Goal: Participate in discussion: Engage in conversation with other users on a specific topic

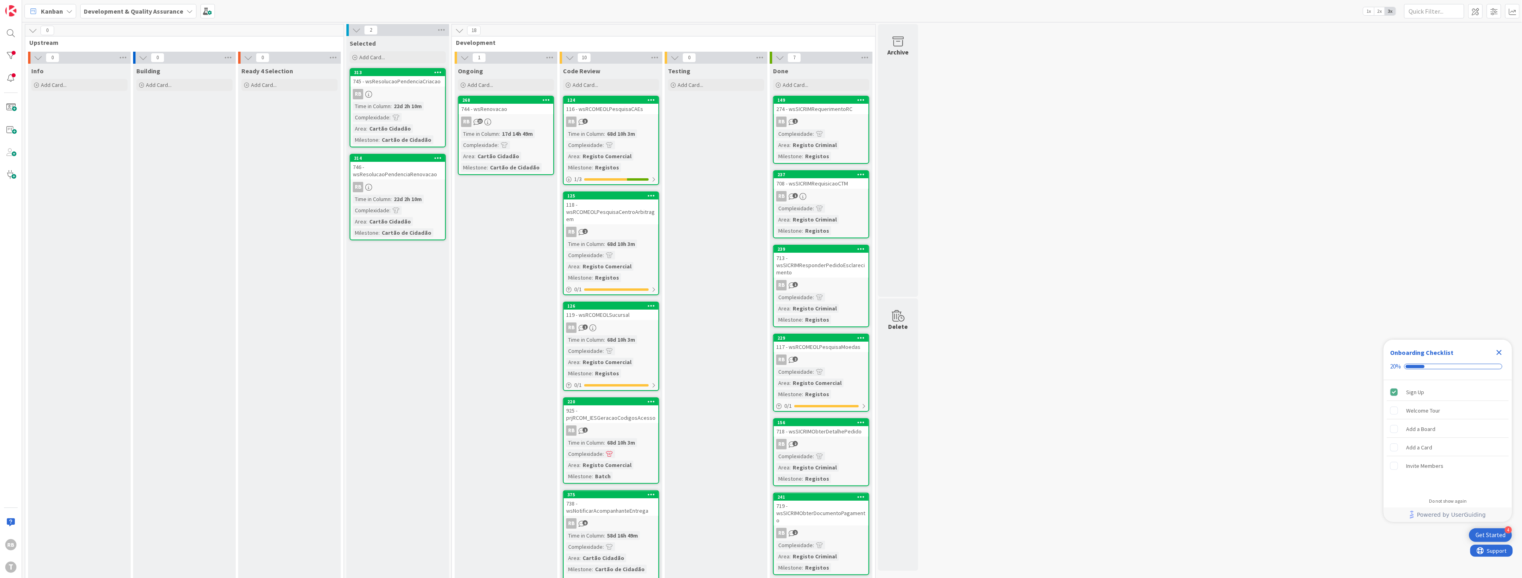
click at [522, 129] on div "17d 14h 49m" at bounding box center [517, 133] width 35 height 9
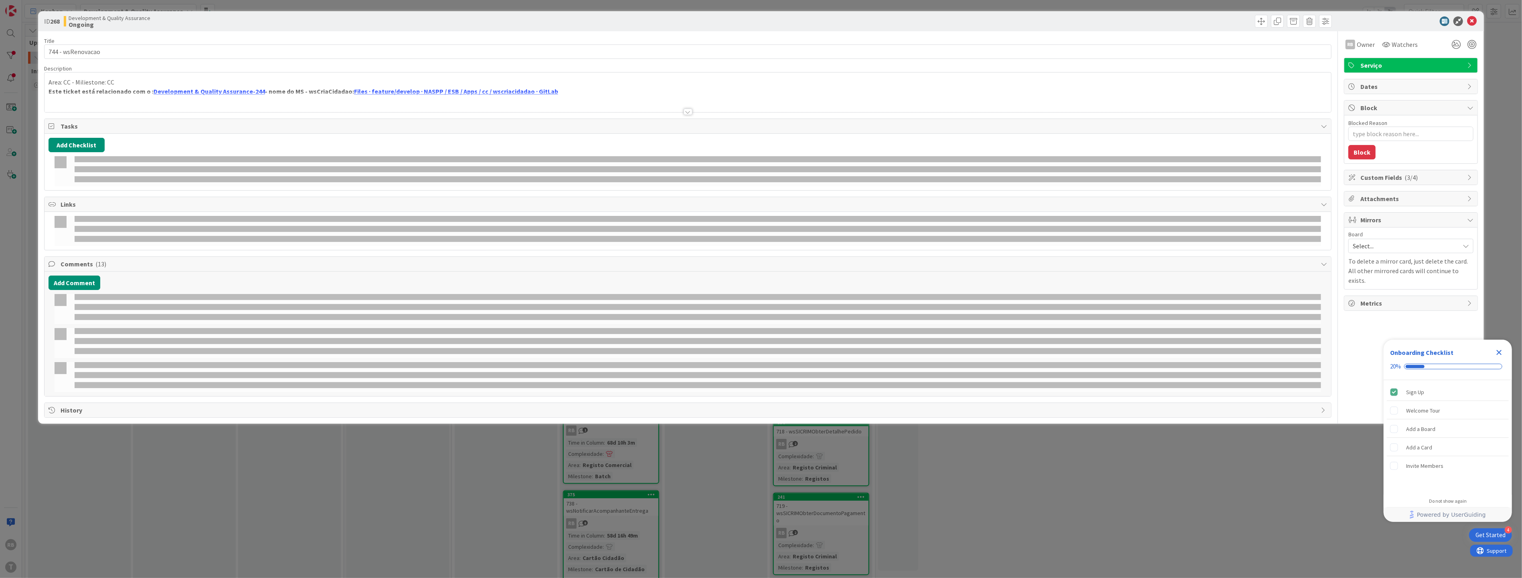
type textarea "x"
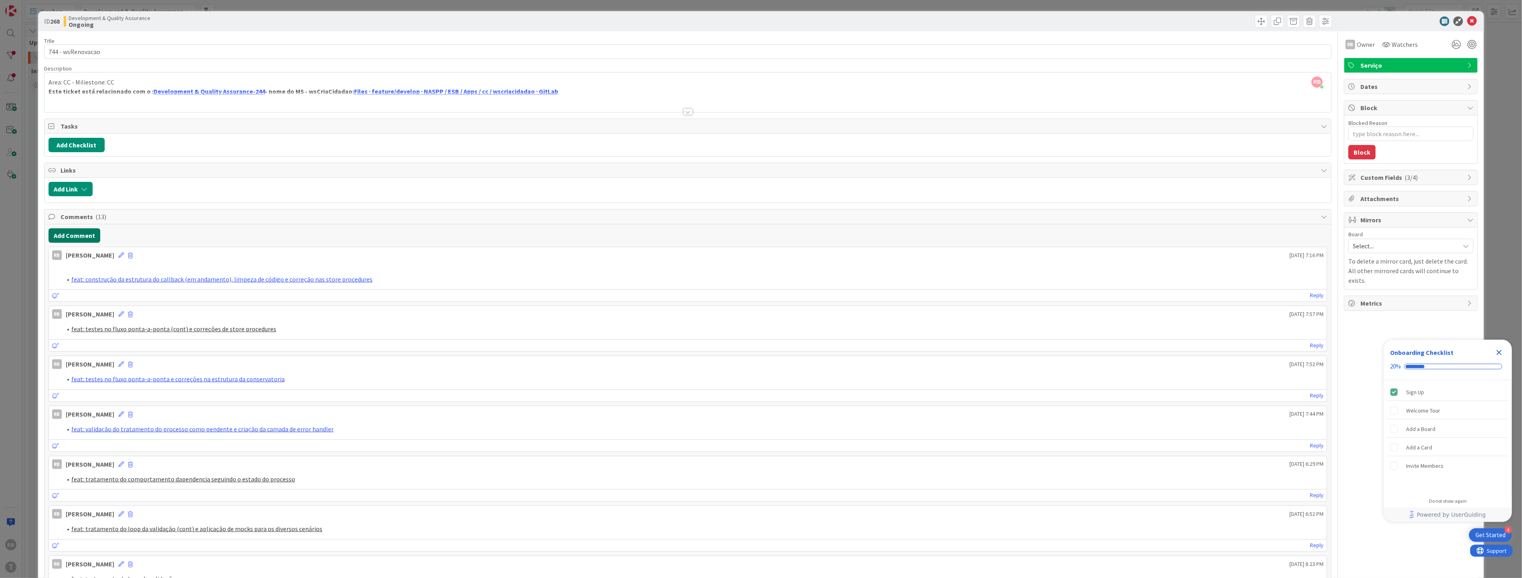
click at [58, 238] on button "Add Comment" at bounding box center [75, 235] width 52 height 14
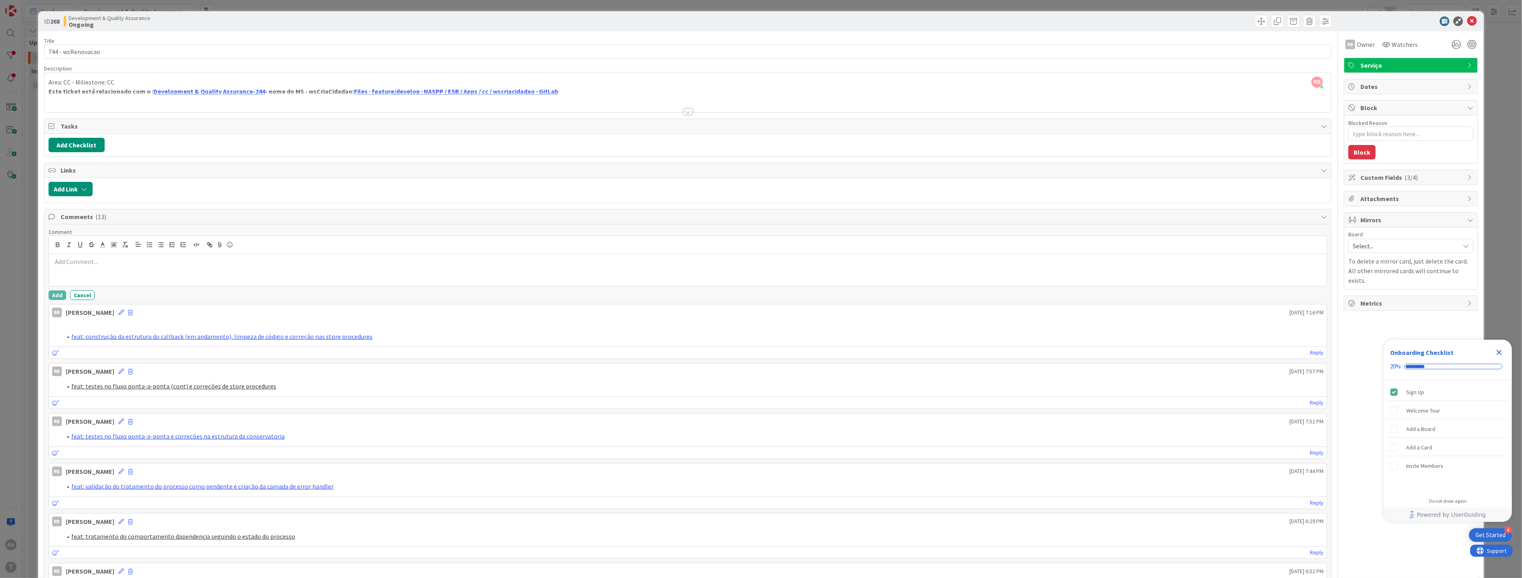
click at [99, 270] on div at bounding box center [687, 270] width 1277 height 32
click at [55, 298] on button "Add" at bounding box center [58, 296] width 18 height 10
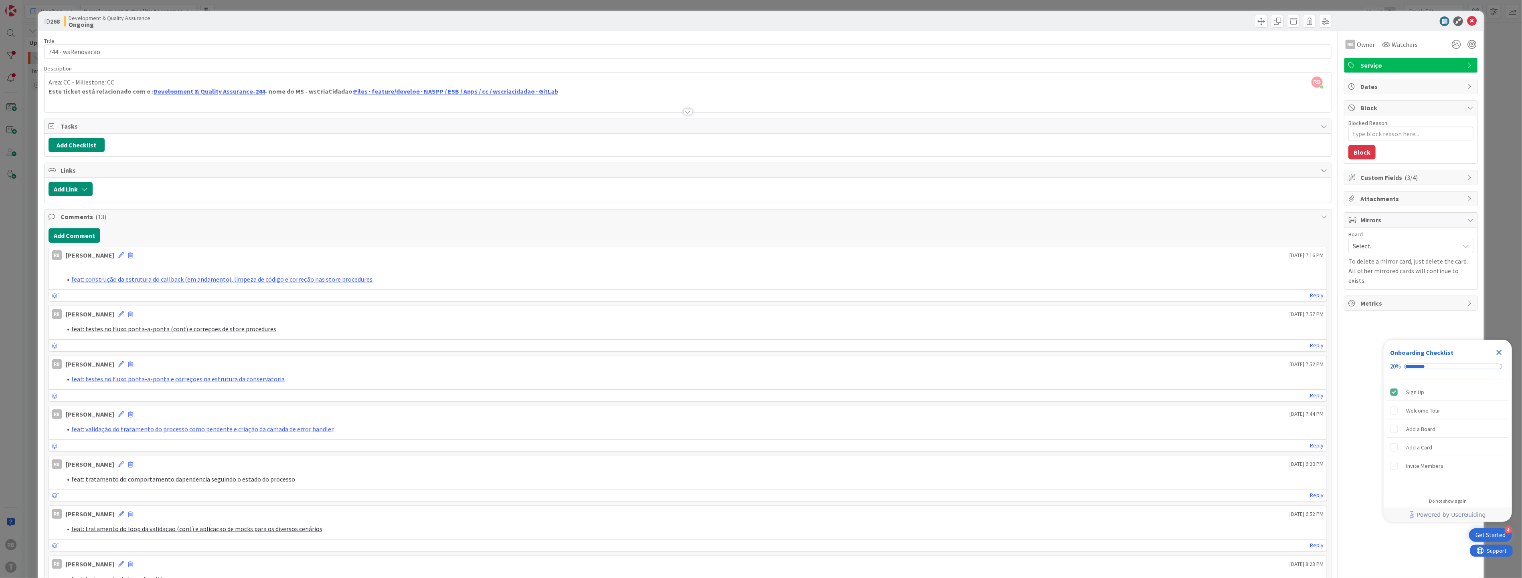
type textarea "x"
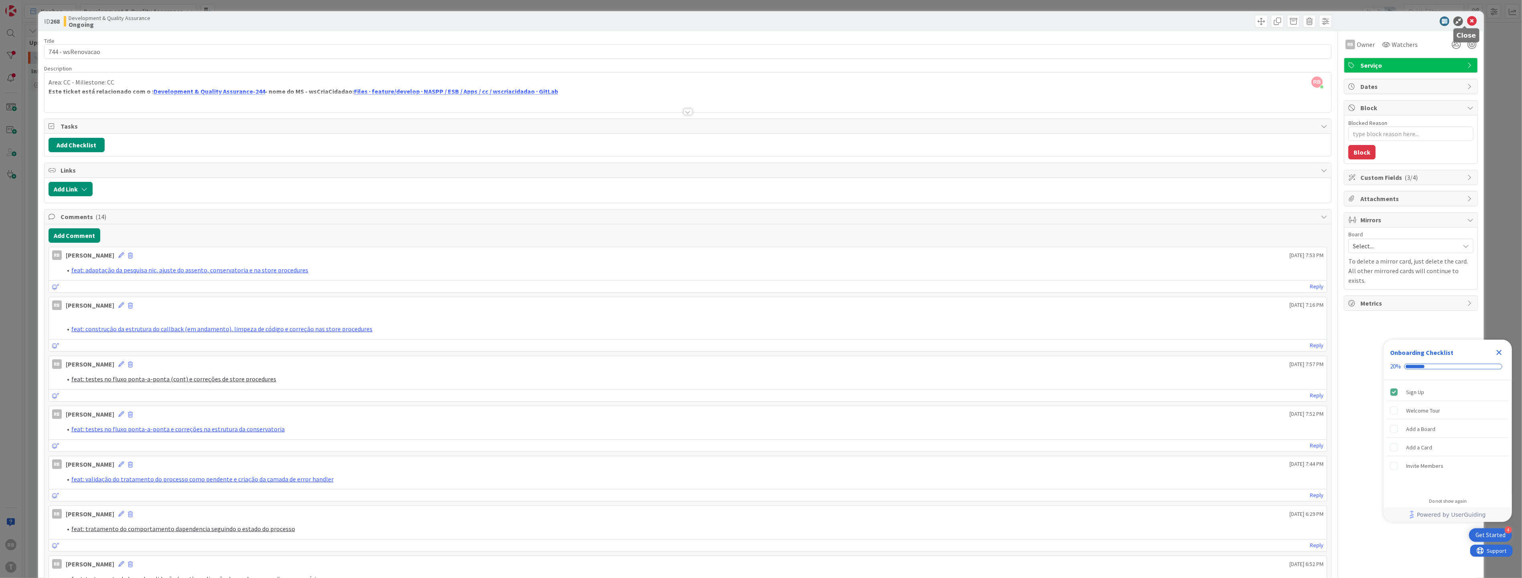
click at [1467, 20] on icon at bounding box center [1472, 21] width 10 height 10
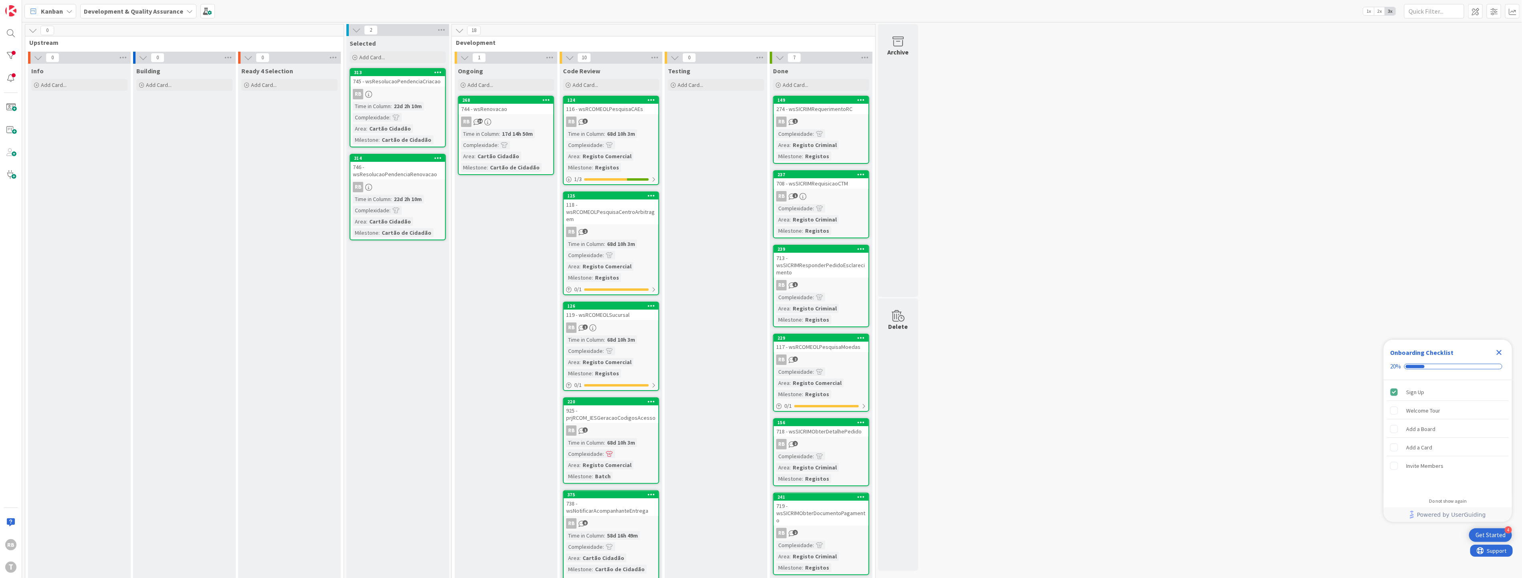
click at [1152, 155] on div "0 Upstream 0 Info Add Card... 0 Building Add Card... 0 Ready 4 Selection Add Ca…" at bounding box center [772, 542] width 1496 height 1037
